Goal: Task Accomplishment & Management: Manage account settings

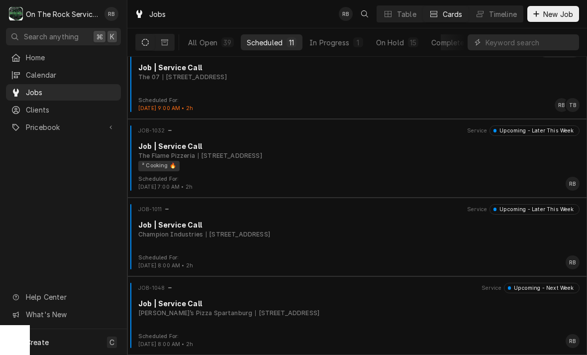
scroll to position [567, 0]
click at [335, 42] on div "In Progress" at bounding box center [330, 42] width 40 height 10
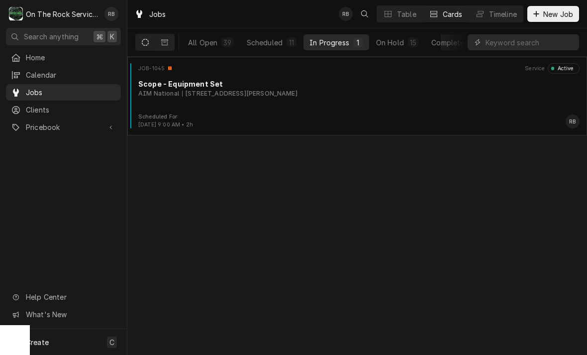
click at [208, 98] on div "JOB-1045 Service Active Scope - Equipment Set AIM National 4 Walden Ridge Dr, A…" at bounding box center [357, 88] width 452 height 50
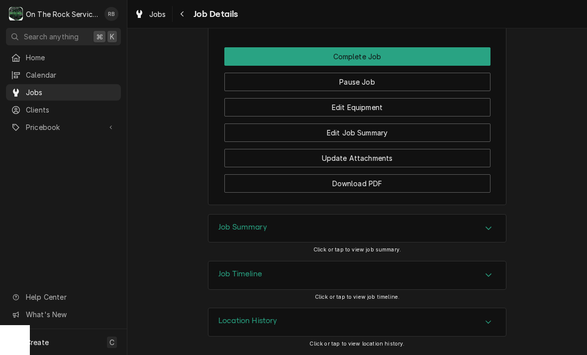
scroll to position [849, 0]
click at [391, 129] on button "Edit Job Summary" at bounding box center [358, 133] width 266 height 18
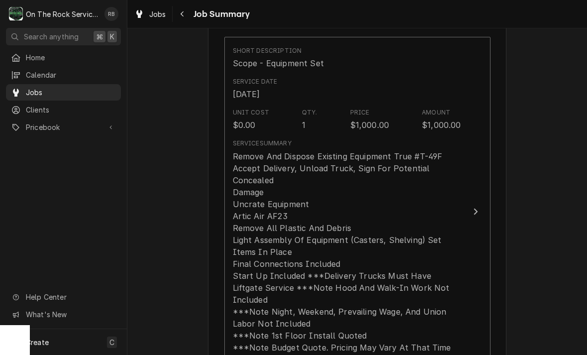
click at [476, 208] on icon "Update Line Item" at bounding box center [475, 212] width 5 height 8
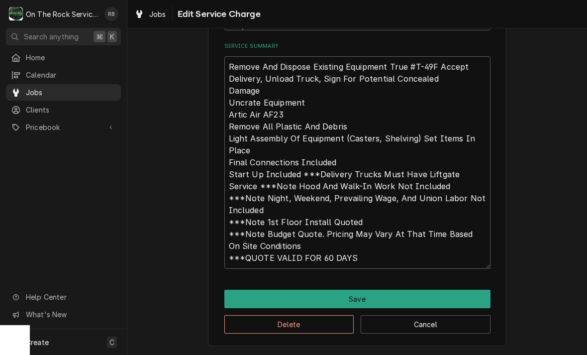
scroll to position [286, 0]
click at [373, 250] on textarea "Remove And Dispose Existing Equipment True #T-49F Accept Delivery, Unload Truck…" at bounding box center [358, 162] width 266 height 213
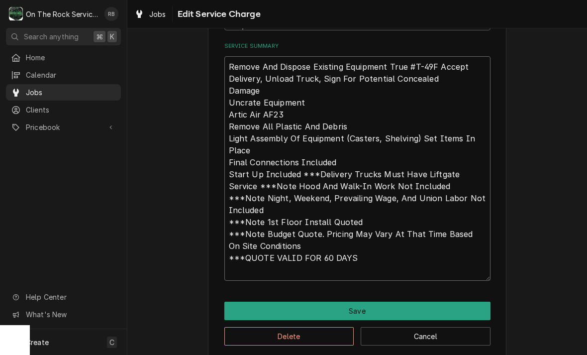
type textarea "x"
type textarea "Remove And Dispose Existing Equipment True #T-49F Accept Delivery, Unload Truck…"
type textarea "x"
type textarea "Remove And Dispose Existing Equipment True #T-49F Accept Delivery, Unload Truck…"
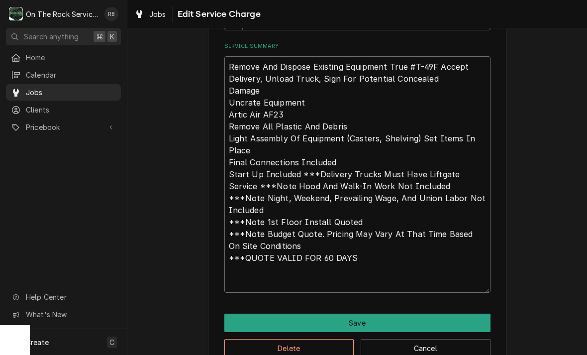
type textarea "x"
type textarea "Remove And Dispose Existing Equipment True #T-49F Accept Delivery, Unload Truck…"
type textarea "x"
type textarea "Remove And Dispose Existing Equipment True #T-49F Accept Delivery, Unload Truck…"
type textarea "x"
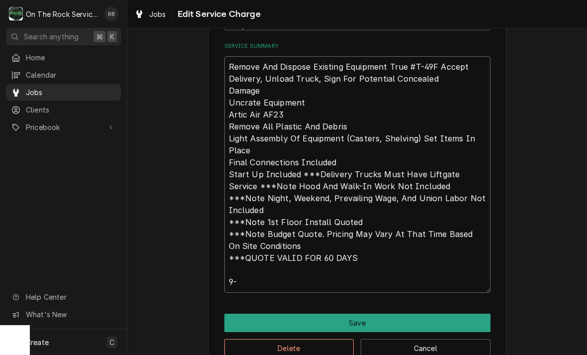
type textarea "Remove And Dispose Existing Equipment True #T-49F Accept Delivery, Unload Truck…"
type textarea "x"
type textarea "Remove And Dispose Existing Equipment True #T-49F Accept Delivery, Unload Truck…"
type textarea "x"
type textarea "Remove And Dispose Existing Equipment True #T-49F Accept Delivery, Unload Truck…"
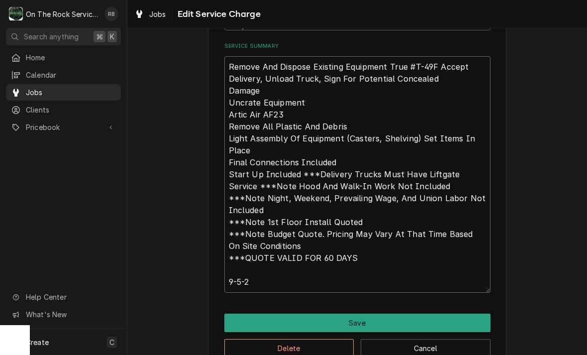
type textarea "x"
type textarea "Remove And Dispose Existing Equipment True #T-49F Accept Delivery, Unload Truck…"
type textarea "x"
type textarea "Remove And Dispose Existing Equipment True #T-49F Accept Delivery, Unload Truck…"
type textarea "x"
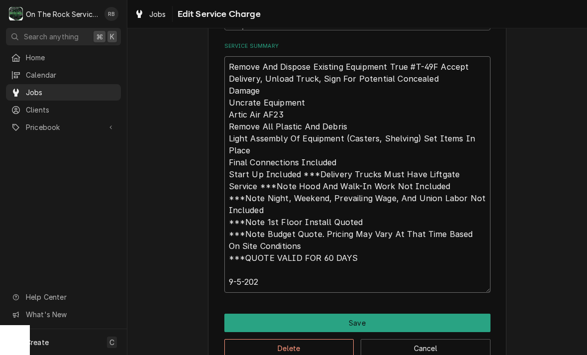
type textarea "Remove And Dispose Existing Equipment True #T-49F Accept Delivery, Unload Truck…"
type textarea "x"
type textarea "Remove And Dispose Existing Equipment True #T-49F Accept Delivery, Unload Truck…"
type textarea "x"
type textarea "Remove And Dispose Existing Equipment True #T-49F Accept Delivery, Unload Truck…"
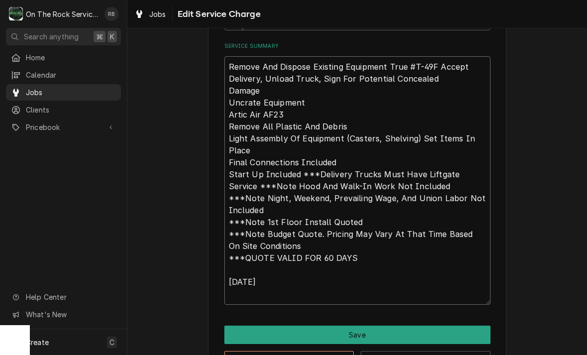
type textarea "x"
type textarea "Remove And Dispose Existing Equipment True #T-49F Accept Delivery, Unload Truck…"
type textarea "x"
type textarea "Remove And Dispose Existing Equipment True #T-49F Accept Delivery, Unload Truck…"
type textarea "x"
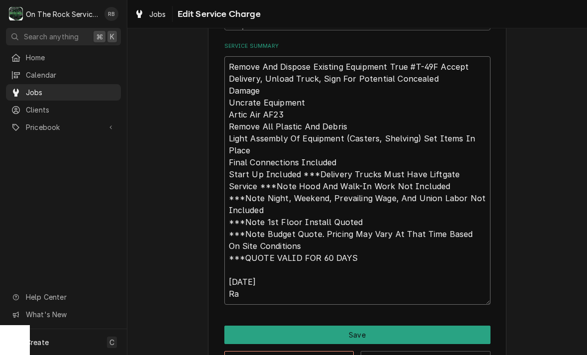
type textarea "Remove And Dispose Existing Equipment True #T-49F Accept Delivery, Unload Truck…"
type textarea "x"
type textarea "Remove And Dispose Existing Equipment True #T-49F Accept Delivery, Unload Truck…"
type textarea "x"
type textarea "Remove And Dispose Existing Equipment True #T-49F Accept Delivery, Unload Truck…"
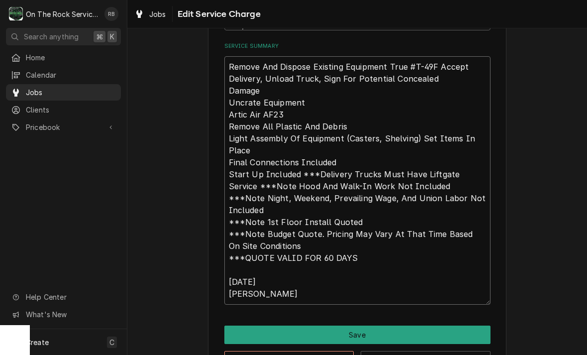
type textarea "x"
type textarea "Remove And Dispose Existing Equipment True #T-49F Accept Delivery, Unload Truck…"
type textarea "x"
type textarea "Remove And Dispose Existing Equipment True #T-49F Accept Delivery, Unload Truck…"
type textarea "x"
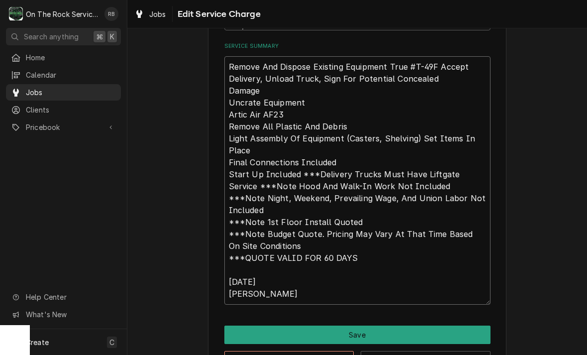
type textarea "Remove And Dispose Existing Equipment True #T-49F Accept Delivery, Unload Truck…"
type textarea "x"
type textarea "Remove And Dispose Existing Equipment True #T-49F Accept Delivery, Unload Truck…"
type textarea "x"
type textarea "Remove And Dispose Existing Equipment True #T-49F Accept Delivery, Unload Truck…"
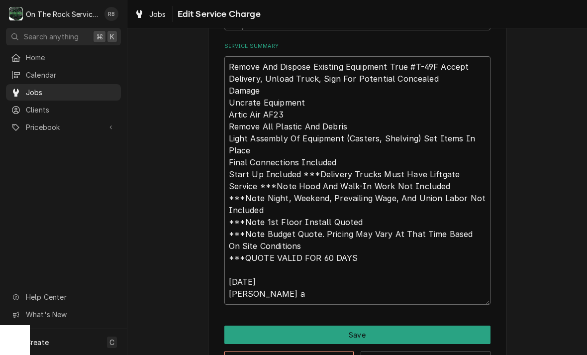
type textarea "x"
type textarea "Remove And Dispose Existing Equipment True #T-49F Accept Delivery, Unload Truck…"
type textarea "x"
type textarea "Remove And Dispose Existing Equipment True #T-49F Accept Delivery, Unload Truck…"
type textarea "x"
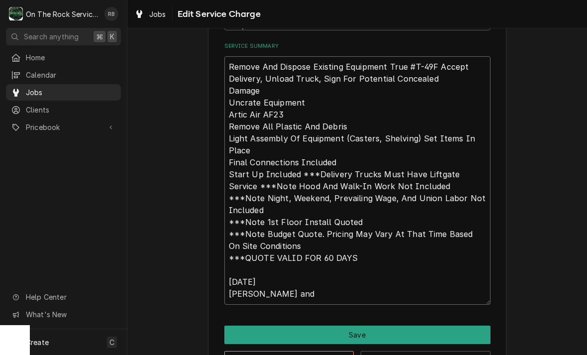
type textarea "Remove And Dispose Existing Equipment True #T-49F Accept Delivery, Unload Truck…"
type textarea "x"
type textarea "Remove And Dispose Existing Equipment True #T-49F Accept Delivery, Unload Truck…"
type textarea "x"
type textarea "Remove And Dispose Existing Equipment True #T-49F Accept Delivery, Unload Truck…"
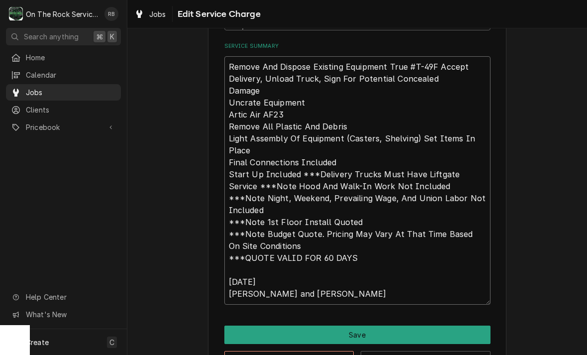
type textarea "x"
type textarea "Remove And Dispose Existing Equipment True #T-49F Accept Delivery, Unload Truck…"
type textarea "x"
type textarea "Remove And Dispose Existing Equipment True #T-49F Accept Delivery, Unload Truck…"
type textarea "x"
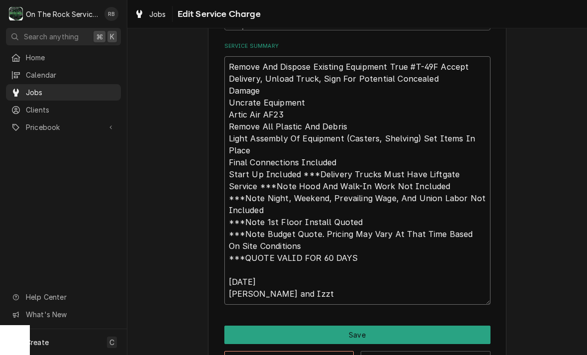
type textarea "Remove And Dispose Existing Equipment True #T-49F Accept Delivery, Unload Truck…"
type textarea "x"
type textarea "Remove And Dispose Existing Equipment True #T-49F Accept Delivery, Unload Truck…"
type textarea "x"
type textarea "Remove And Dispose Existing Equipment True #T-49F Accept Delivery, Unload Truck…"
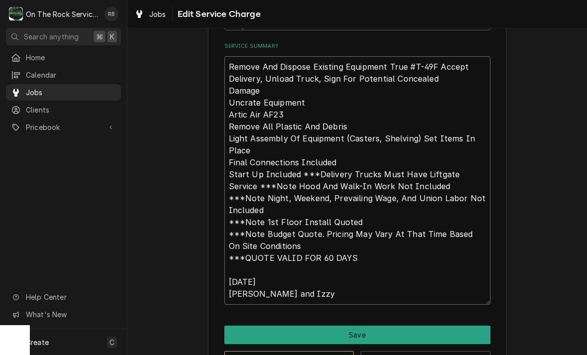
type textarea "x"
type textarea "Remove And Dispose Existing Equipment True #T-49F Accept Delivery, Unload Truck…"
type textarea "x"
type textarea "Remove And Dispose Existing Equipment True #T-49F Accept Delivery, Unload Truck…"
type textarea "x"
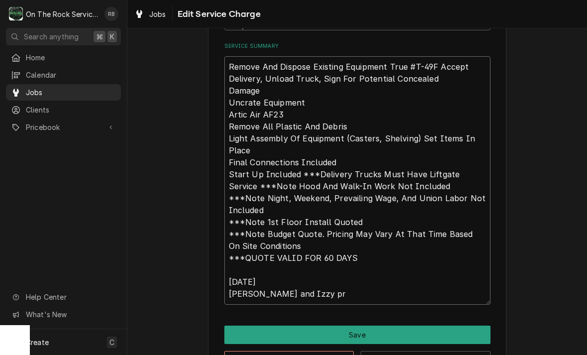
type textarea "Remove And Dispose Existing Equipment True #T-49F Accept Delivery, Unload Truck…"
type textarea "x"
type textarea "Remove And Dispose Existing Equipment True #T-49F Accept Delivery, Unload Truck…"
type textarea "x"
type textarea "Remove And Dispose Existing Equipment True #T-49F Accept Delivery, Unload Truck…"
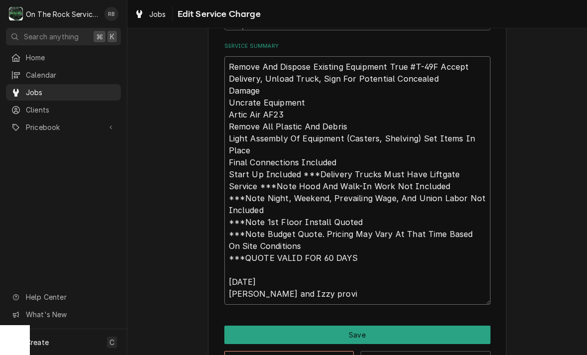
type textarea "x"
type textarea "Remove And Dispose Existing Equipment True #T-49F Accept Delivery, Unload Truck…"
type textarea "x"
type textarea "Remove And Dispose Existing Equipment True #T-49F Accept Delivery, Unload Truck…"
type textarea "x"
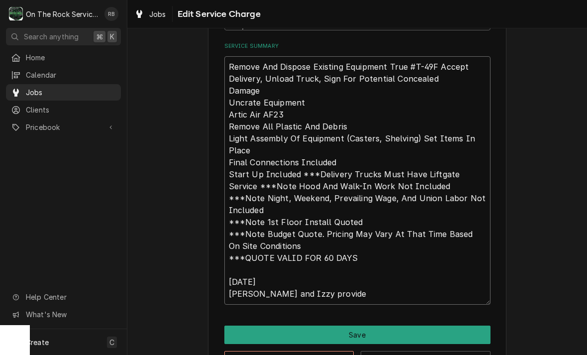
type textarea "Remove And Dispose Existing Equipment True #T-49F Accept Delivery, Unload Truck…"
type textarea "x"
type textarea "Remove And Dispose Existing Equipment True #T-49F Accept Delivery, Unload Truck…"
type textarea "x"
type textarea "Remove And Dispose Existing Equipment True #T-49F Accept Delivery, Unload Truck…"
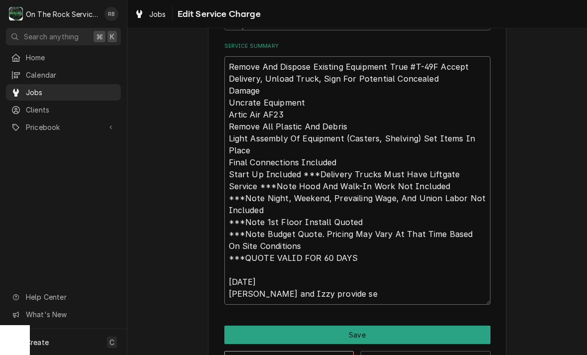
type textarea "x"
type textarea "Remove And Dispose Existing Equipment True #T-49F Accept Delivery, Unload Truck…"
type textarea "x"
type textarea "Remove And Dispose Existing Equipment True #T-49F Accept Delivery, Unload Truck…"
type textarea "x"
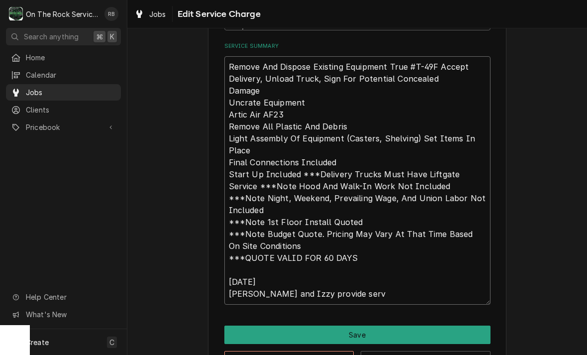
type textarea "Remove And Dispose Existing Equipment True #T-49F Accept Delivery, Unload Truck…"
type textarea "x"
type textarea "Remove And Dispose Existing Equipment True #T-49F Accept Delivery, Unload Truck…"
type textarea "x"
type textarea "Remove And Dispose Existing Equipment True #T-49F Accept Delivery, Unload Truck…"
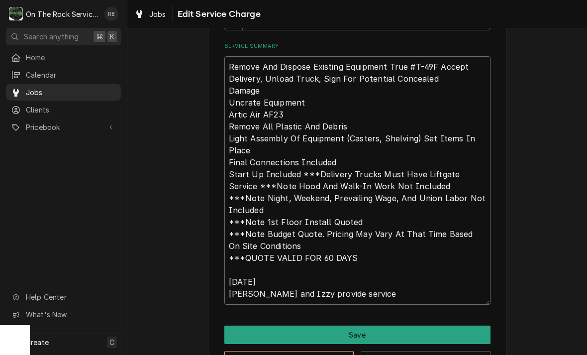
type textarea "x"
type textarea "Remove And Dispose Existing Equipment True #T-49F Accept Delivery, Unload Truck…"
type textarea "x"
type textarea "Remove And Dispose Existing Equipment True #T-49F Accept Delivery, Unload Truck…"
type textarea "x"
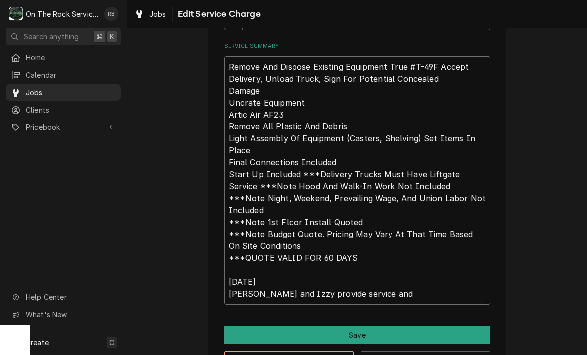
type textarea "Remove And Dispose Existing Equipment True #T-49F Accept Delivery, Unload Truck…"
type textarea "x"
type textarea "Remove And Dispose Existing Equipment True #T-49F Accept Delivery, Unload Truck…"
type textarea "x"
type textarea "Remove And Dispose Existing Equipment True #T-49F Accept Delivery, Unload Truck…"
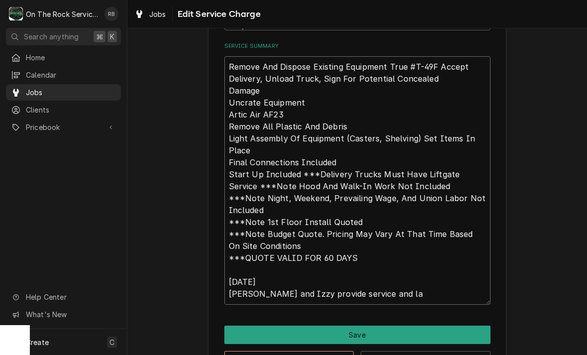
type textarea "x"
type textarea "Remove And Dispose Existing Equipment True #T-49F Accept Delivery, Unload Truck…"
type textarea "x"
type textarea "Remove And Dispose Existing Equipment True #T-49F Accept Delivery, Unload Truck…"
type textarea "x"
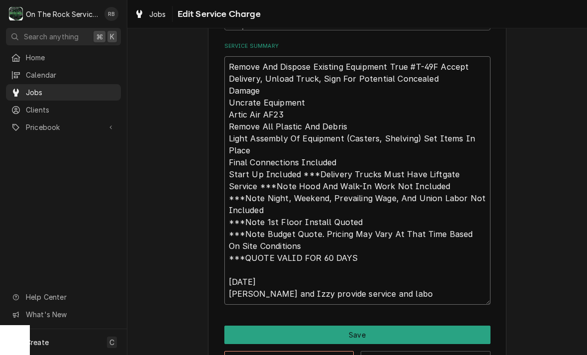
type textarea "Remove And Dispose Existing Equipment True #T-49F Accept Delivery, Unload Truck…"
type textarea "x"
type textarea "Remove And Dispose Existing Equipment True #T-49F Accept Delivery, Unload Truck…"
type textarea "x"
type textarea "Remove And Dispose Existing Equipment True #T-49F Accept Delivery, Unload Truck…"
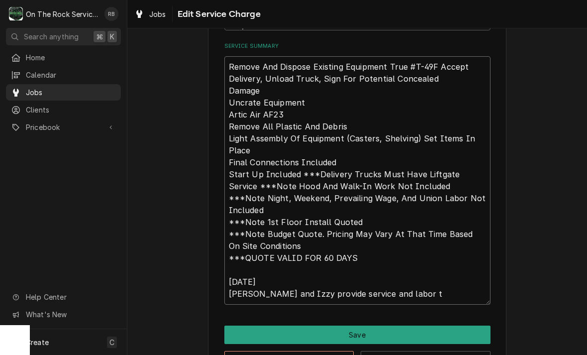
type textarea "x"
type textarea "Remove And Dispose Existing Equipment True #T-49F Accept Delivery, Unload Truck…"
type textarea "x"
type textarea "Remove And Dispose Existing Equipment True #T-49F Accept Delivery, Unload Truck…"
type textarea "x"
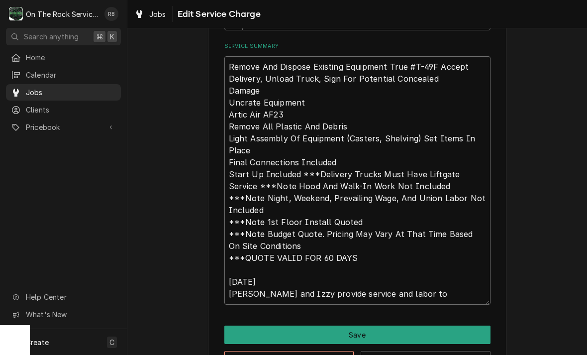
type textarea "Remove And Dispose Existing Equipment True #T-49F Accept Delivery, Unload Truck…"
type textarea "x"
type textarea "Remove And Dispose Existing Equipment True #T-49F Accept Delivery, Unload Truck…"
type textarea "x"
type textarea "Remove And Dispose Existing Equipment True #T-49F Accept Delivery, Unload Truck…"
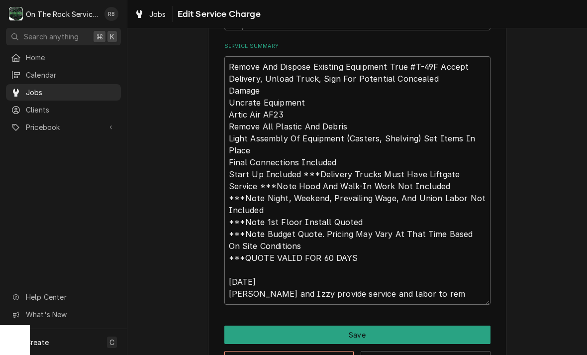
type textarea "x"
type textarea "Remove And Dispose Existing Equipment True #T-49F Accept Delivery, Unload Truck…"
type textarea "x"
type textarea "Remove And Dispose Existing Equipment True #T-49F Accept Delivery, Unload Truck…"
type textarea "x"
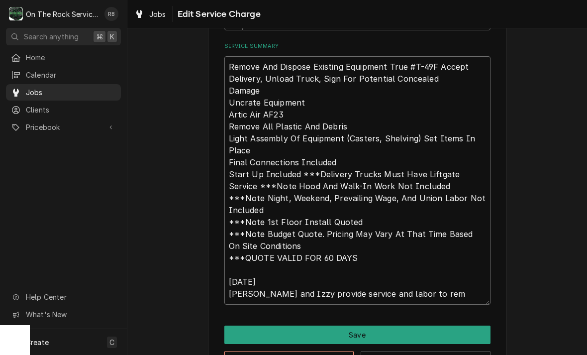
type textarea "Remove And Dispose Existing Equipment True #T-49F Accept Delivery, Unload Truck…"
type textarea "x"
type textarea "Remove And Dispose Existing Equipment True #T-49F Accept Delivery, Unload Truck…"
type textarea "x"
type textarea "Remove And Dispose Existing Equipment True #T-49F Accept Delivery, Unload Truck…"
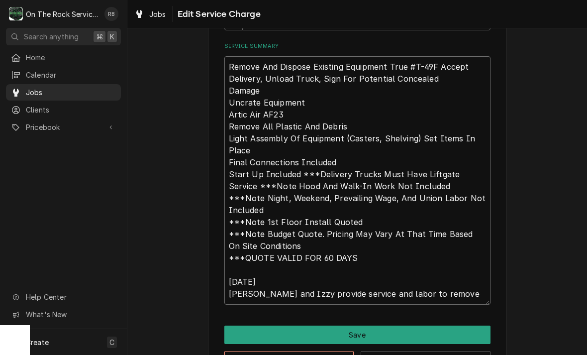
type textarea "x"
type textarea "Remove And Dispose Existing Equipment True #T-49F Accept Delivery, Unload Truck…"
type textarea "x"
type textarea "Remove And Dispose Existing Equipment True #T-49F Accept Delivery, Unload Truck…"
type textarea "x"
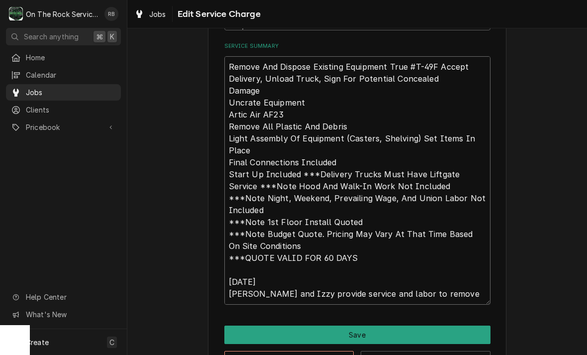
type textarea "Remove And Dispose Existing Equipment True #T-49F Accept Delivery, Unload Truck…"
type textarea "x"
type textarea "Remove And Dispose Existing Equipment True #T-49F Accept Delivery, Unload Truck…"
type textarea "x"
type textarea "Remove And Dispose Existing Equipment True #T-49F Accept Delivery, Unload Truck…"
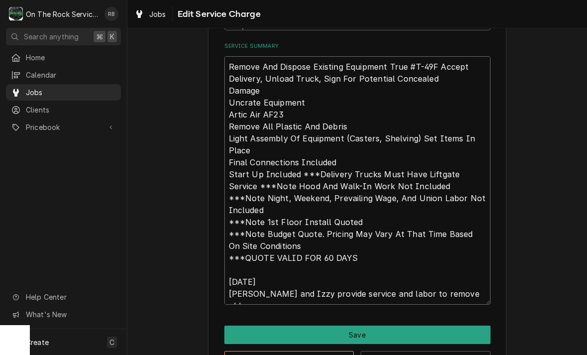
type textarea "x"
type textarea "Remove And Dispose Existing Equipment True #T-49F Accept Delivery, Unload Truck…"
type textarea "x"
type textarea "Remove And Dispose Existing Equipment True #T-49F Accept Delivery, Unload Truck…"
type textarea "x"
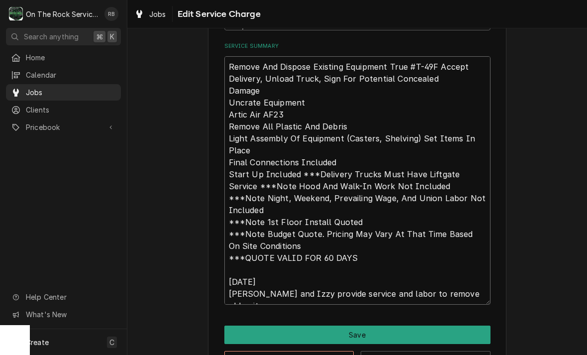
type textarea "Remove And Dispose Existing Equipment True #T-49F Accept Delivery, Unload Truck…"
type textarea "x"
type textarea "Remove And Dispose Existing Equipment True #T-49F Accept Delivery, Unload Truck…"
type textarea "x"
type textarea "Remove And Dispose Existing Equipment True #T-49F Accept Delivery, Unload Truck…"
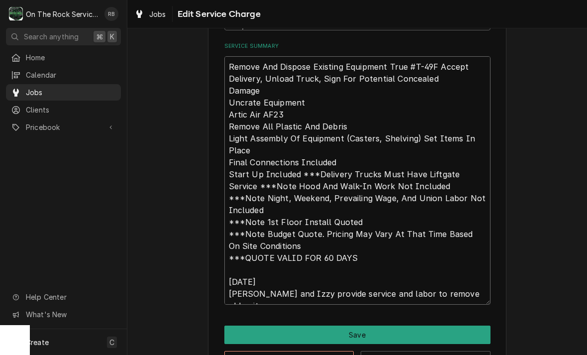
type textarea "x"
type textarea "Remove And Dispose Existing Equipment True #T-49F Accept Delivery, Unload Truck…"
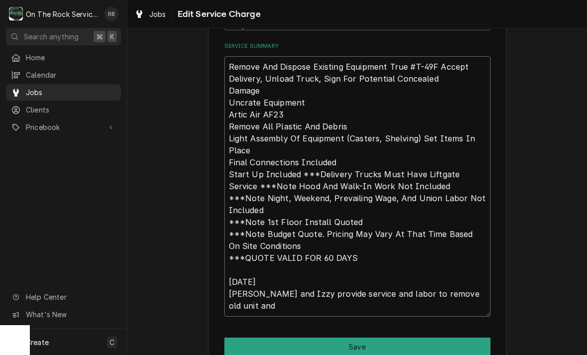
type textarea "x"
type textarea "Remove And Dispose Existing Equipment True #T-49F Accept Delivery, Unload Truck…"
type textarea "x"
type textarea "Remove And Dispose Existing Equipment True #T-49F Accept Delivery, Unload Truck…"
type textarea "x"
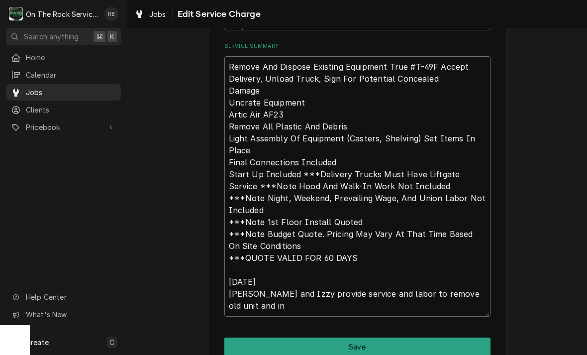
type textarea "Remove And Dispose Existing Equipment True #T-49F Accept Delivery, Unload Truck…"
type textarea "x"
type textarea "Remove And Dispose Existing Equipment True #T-49F Accept Delivery, Unload Truck…"
type textarea "x"
type textarea "Remove And Dispose Existing Equipment True #T-49F Accept Delivery, Unload Truck…"
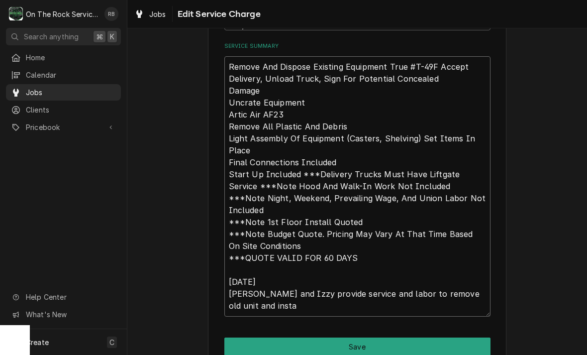
type textarea "x"
type textarea "Remove And Dispose Existing Equipment True #T-49F Accept Delivery, Unload Truck…"
type textarea "x"
type textarea "Remove And Dispose Existing Equipment True #T-49F Accept Delivery, Unload Truck…"
type textarea "x"
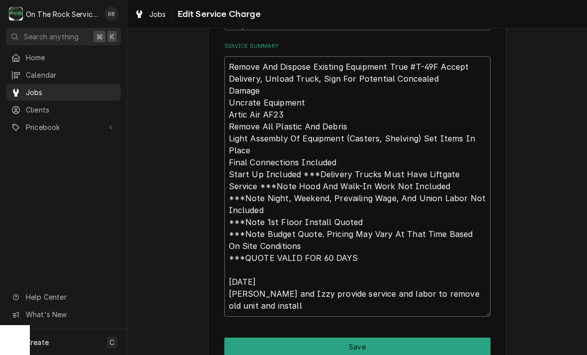
type textarea "Remove And Dispose Existing Equipment True #T-49F Accept Delivery, Unload Truck…"
type textarea "x"
type textarea "Remove And Dispose Existing Equipment True #T-49F Accept Delivery, Unload Truck…"
type textarea "x"
type textarea "Remove And Dispose Existing Equipment True #T-49F Accept Delivery, Unload Truck…"
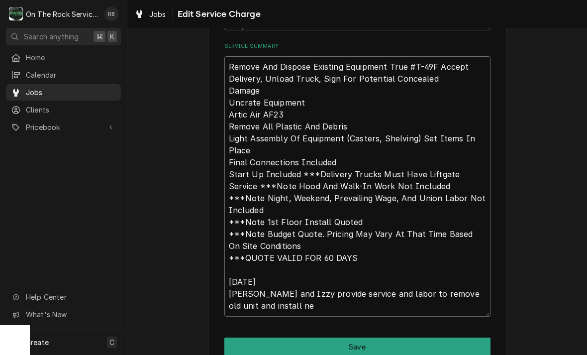
type textarea "x"
type textarea "Remove And Dispose Existing Equipment True #T-49F Accept Delivery, Unload Truck…"
type textarea "x"
type textarea "Remove And Dispose Existing Equipment True #T-49F Accept Delivery, Unload Truck…"
type textarea "x"
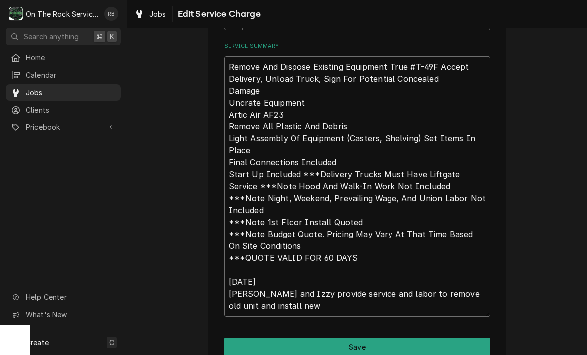
type textarea "Remove And Dispose Existing Equipment True #T-49F Accept Delivery, Unload Truck…"
type textarea "x"
type textarea "Remove And Dispose Existing Equipment True #T-49F Accept Delivery, Unload Truck…"
type textarea "x"
type textarea "Remove And Dispose Existing Equipment True #T-49F Accept Delivery, Unload Truck…"
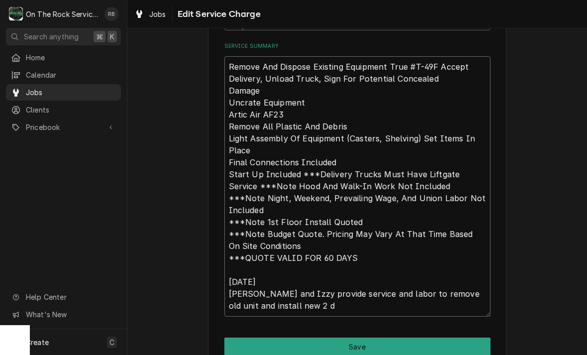
type textarea "x"
type textarea "Remove And Dispose Existing Equipment True #T-49F Accept Delivery, Unload Truck…"
type textarea "x"
type textarea "Remove And Dispose Existing Equipment True #T-49F Accept Delivery, Unload Truck…"
type textarea "x"
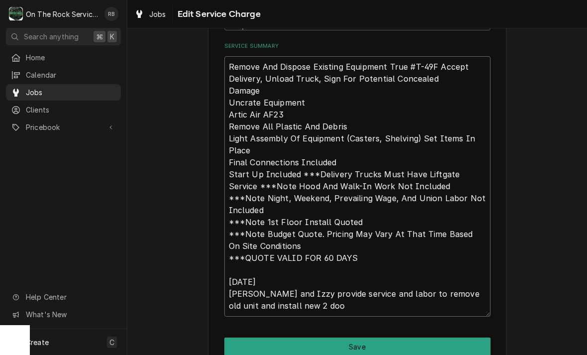
type textarea "Remove And Dispose Existing Equipment True #T-49F Accept Delivery, Unload Truck…"
type textarea "x"
type textarea "Remove And Dispose Existing Equipment True #T-49F Accept Delivery, Unload Truck…"
type textarea "x"
type textarea "Remove And Dispose Existing Equipment True #T-49F Accept Delivery, Unload Truck…"
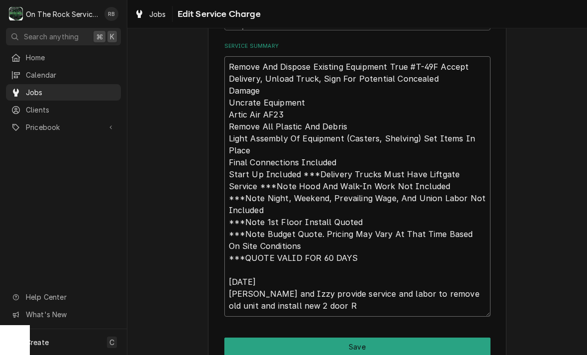
type textarea "x"
type textarea "Remove And Dispose Existing Equipment True #T-49F Accept Delivery, Unload Truck…"
type textarea "x"
type textarea "Remove And Dispose Existing Equipment True #T-49F Accept Delivery, Unload Truck…"
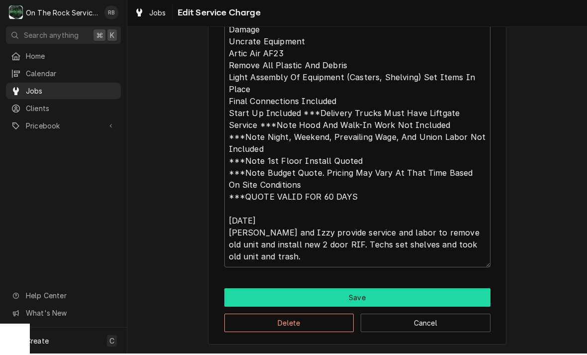
click at [466, 294] on button "Save" at bounding box center [358, 299] width 266 height 18
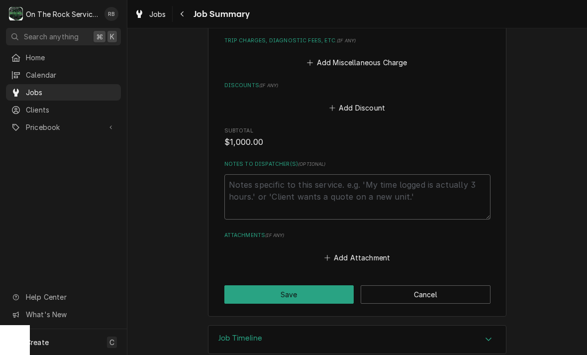
scroll to position [738, 0]
click at [297, 286] on button "Save" at bounding box center [290, 295] width 130 height 18
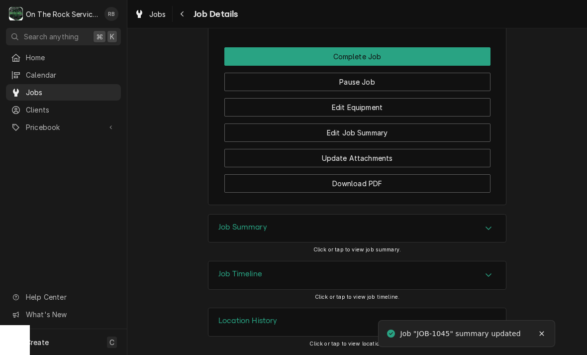
scroll to position [849, 0]
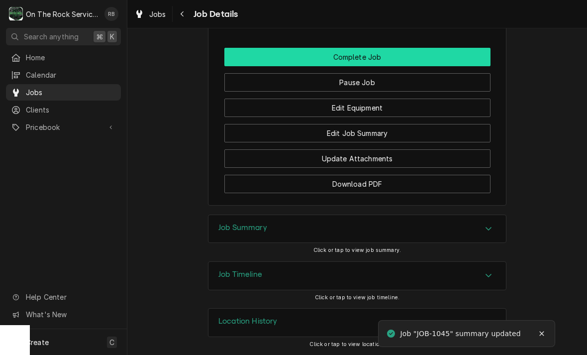
click at [404, 51] on button "Complete Job" at bounding box center [358, 57] width 266 height 18
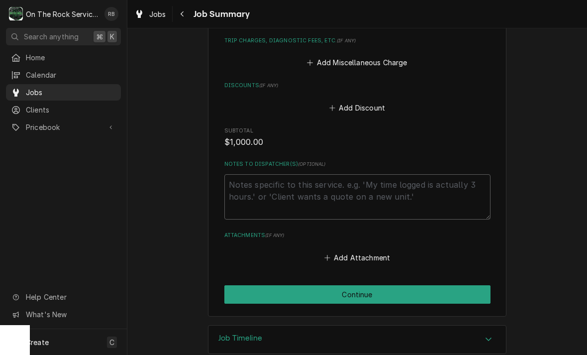
scroll to position [738, 0]
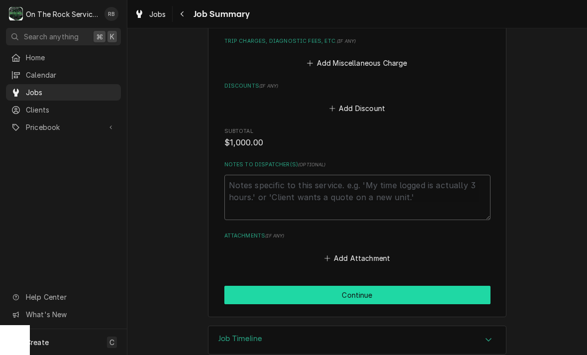
click at [441, 286] on button "Continue" at bounding box center [358, 295] width 266 height 18
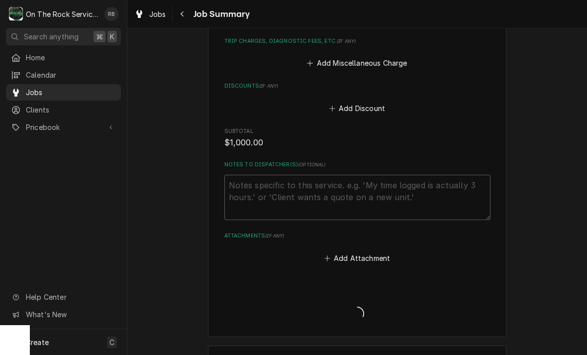
type textarea "x"
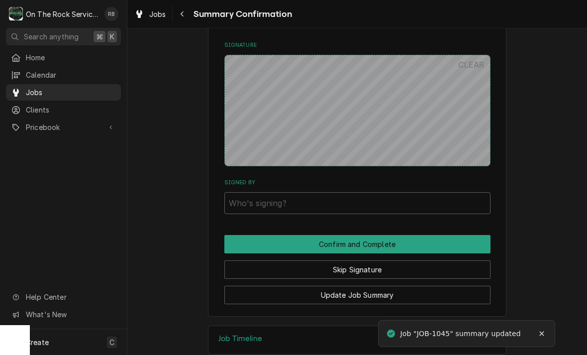
scroll to position [702, 0]
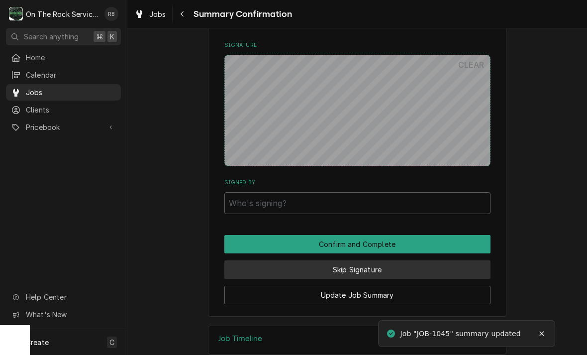
click at [388, 260] on button "Skip Signature" at bounding box center [358, 269] width 266 height 18
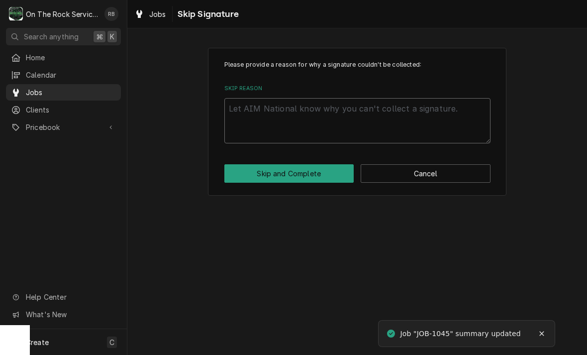
click at [262, 118] on textarea "Skip Reason" at bounding box center [358, 120] width 266 height 45
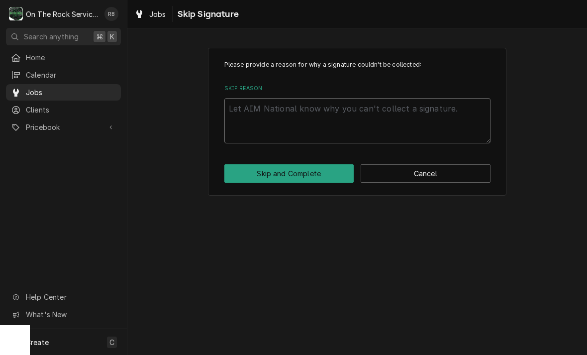
type textarea "x"
type textarea "N"
type textarea "x"
type textarea "No"
type textarea "x"
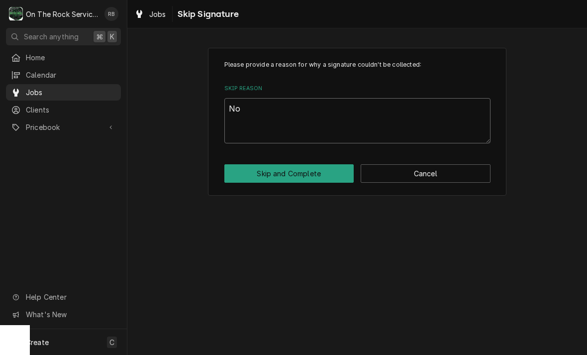
type textarea "Not"
type textarea "x"
type textarea "Not"
type textarea "x"
type textarea "Not N"
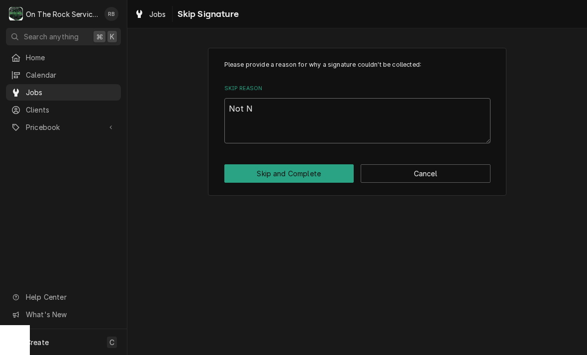
type textarea "x"
type textarea "Not Ne"
type textarea "x"
type textarea "Not Nee"
type textarea "x"
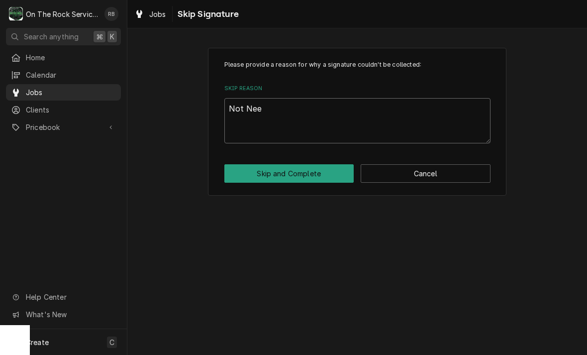
type textarea "Not Need"
type textarea "x"
type textarea "Not Neede"
type textarea "x"
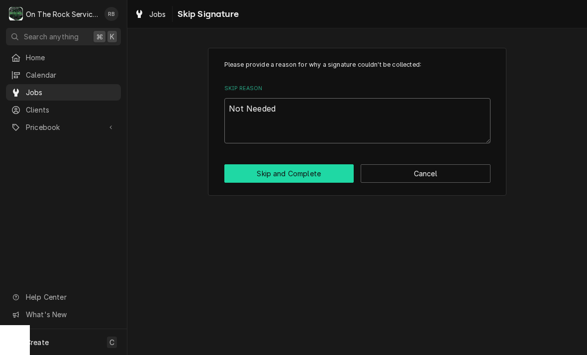
type textarea "Not Needed"
click at [305, 173] on button "Skip and Complete" at bounding box center [290, 173] width 130 height 18
type textarea "x"
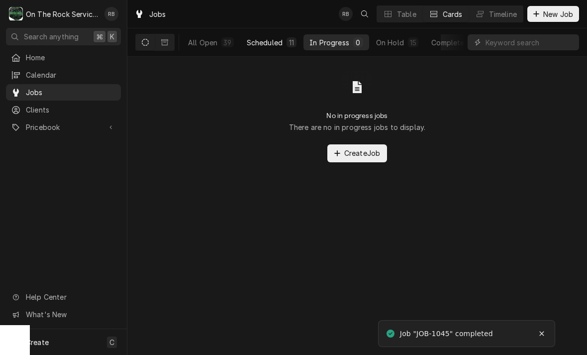
click at [275, 41] on div "Scheduled" at bounding box center [265, 42] width 36 height 10
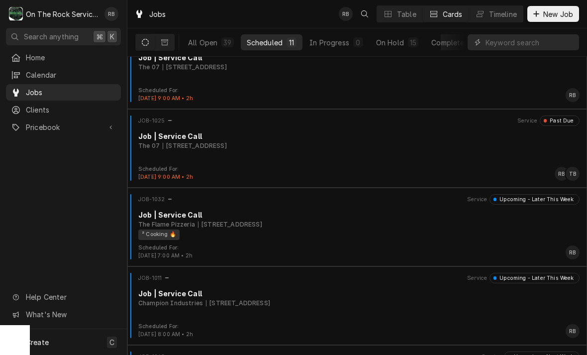
scroll to position [496, 0]
